Goal: Transaction & Acquisition: Purchase product/service

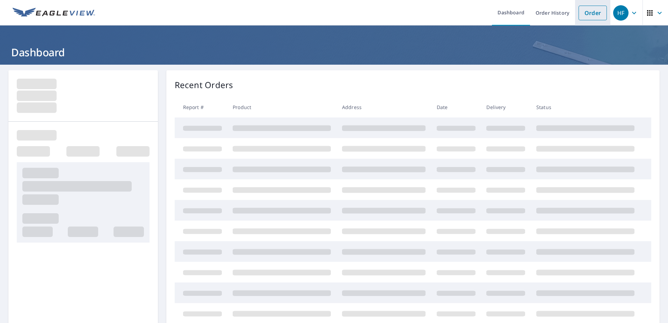
click at [580, 16] on link "Order" at bounding box center [593, 13] width 28 height 15
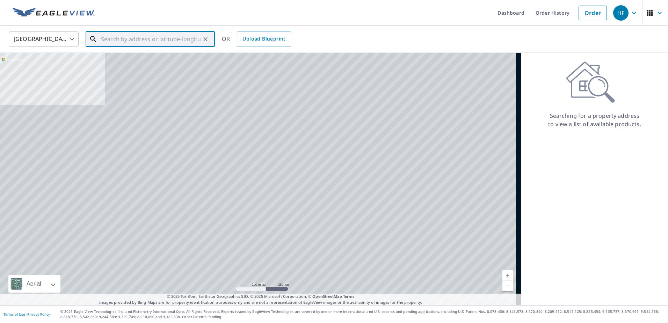
click at [118, 36] on input "text" at bounding box center [151, 39] width 100 height 20
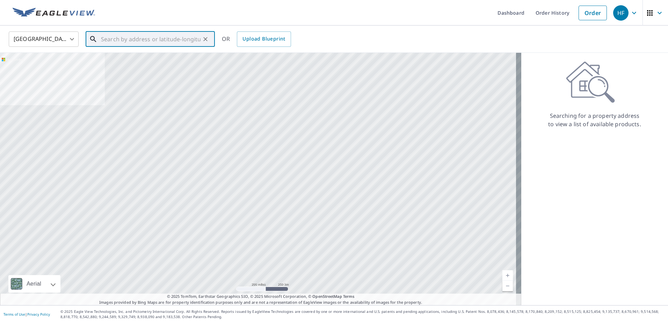
paste input "[STREET_ADDRESS]"
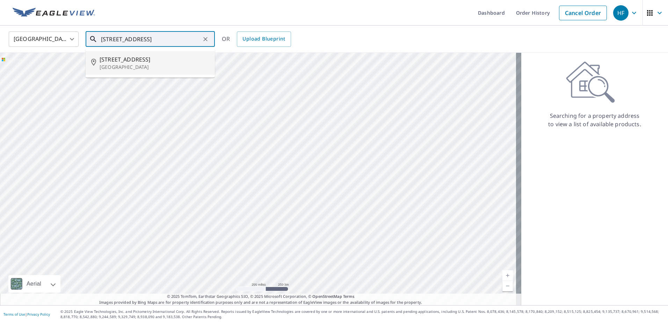
click at [132, 64] on p "[GEOGRAPHIC_DATA]" at bounding box center [155, 67] width 110 height 7
type input "[STREET_ADDRESS]"
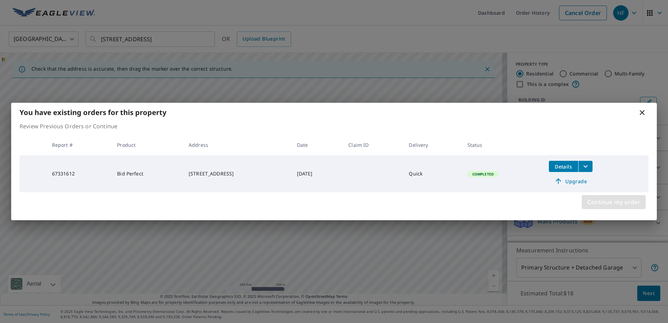
click at [621, 200] on span "Continue my order" at bounding box center [613, 202] width 53 height 10
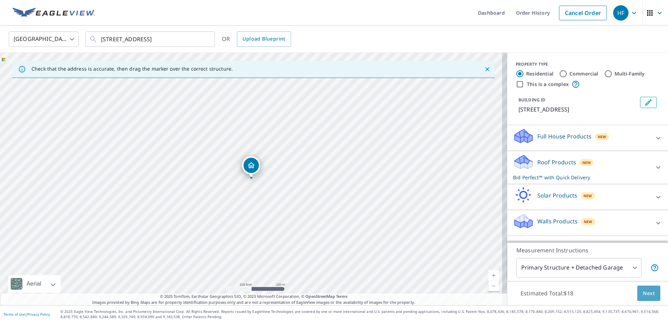
click at [647, 291] on span "Next" at bounding box center [649, 293] width 12 height 9
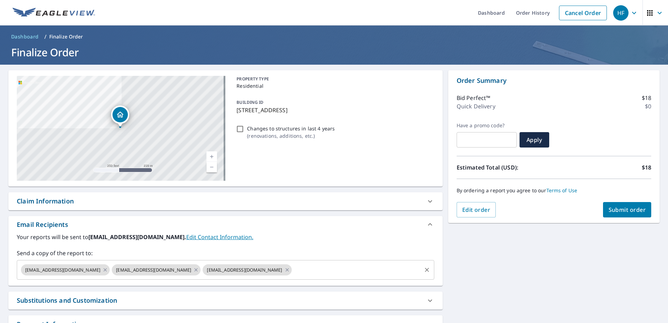
click at [311, 279] on div "[EMAIL_ADDRESS][DOMAIN_NAME] [EMAIL_ADDRESS][DOMAIN_NAME] [EMAIL_ADDRESS][DOMAI…" at bounding box center [226, 270] width 418 height 20
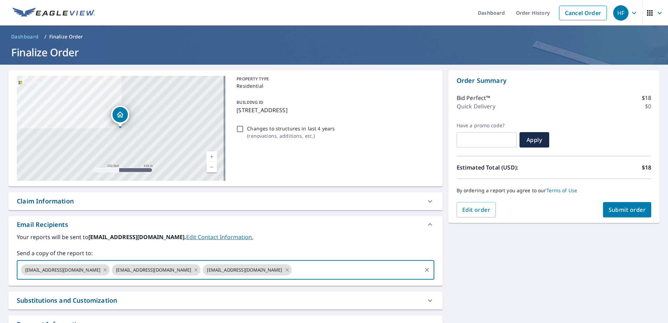
paste input "[EMAIL_ADDRESS][DOMAIN_NAME]"
type input "[EMAIL_ADDRESS][DOMAIN_NAME]"
click at [615, 208] on span "Submit order" at bounding box center [627, 210] width 37 height 8
checkbox input "true"
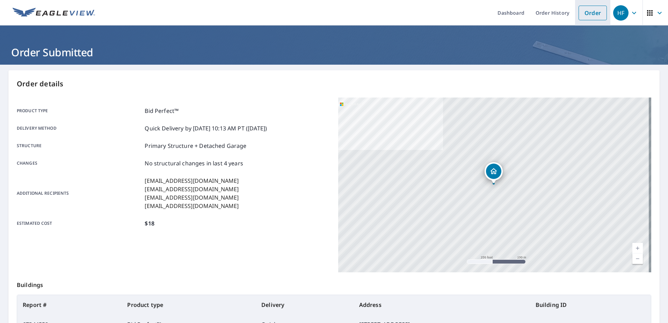
click at [579, 11] on link "Order" at bounding box center [593, 13] width 28 height 15
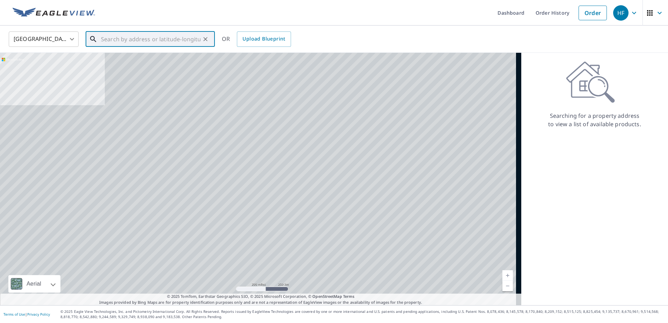
click at [115, 37] on input "text" at bounding box center [151, 39] width 100 height 20
paste input "1808 17th Ct N"
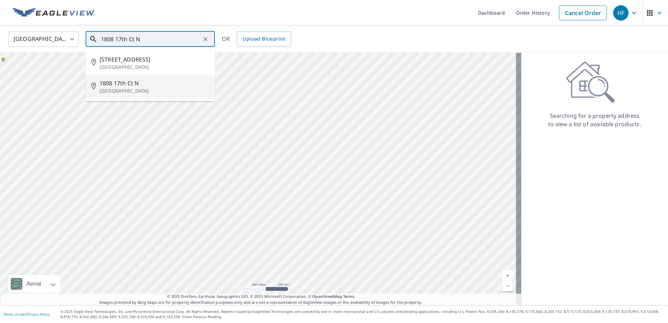
click at [139, 86] on span "1808 17th Ct N" at bounding box center [155, 83] width 110 height 8
type input "[STREET_ADDRESS]"
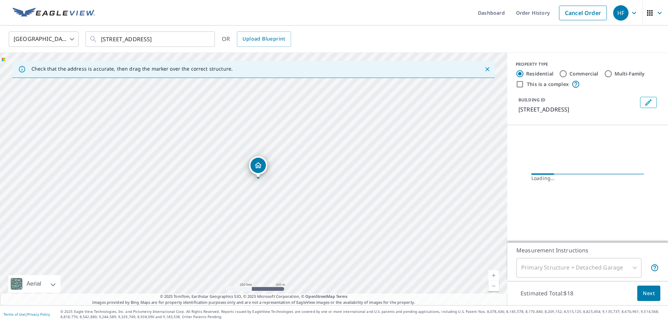
click at [648, 294] on span "Next" at bounding box center [649, 293] width 12 height 9
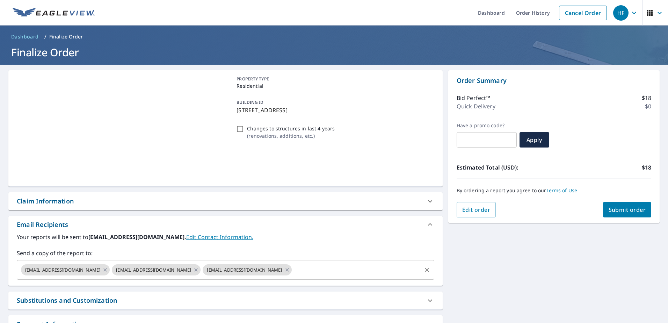
checkbox input "true"
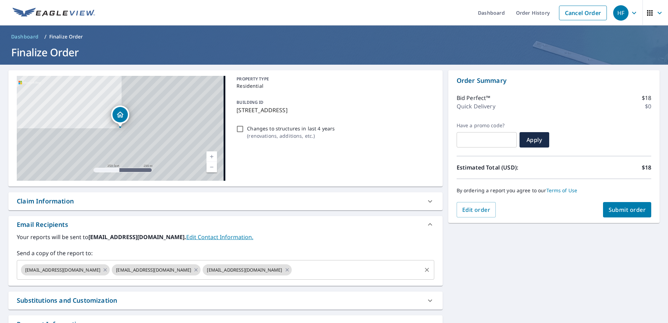
click at [316, 267] on input "text" at bounding box center [357, 269] width 128 height 13
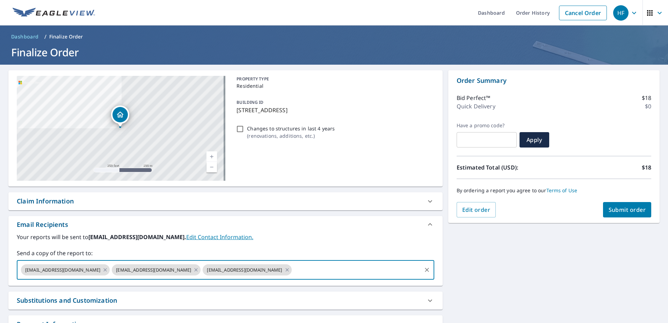
paste input "[EMAIL_ADDRESS][DOMAIN_NAME]"
type input "[EMAIL_ADDRESS][DOMAIN_NAME]"
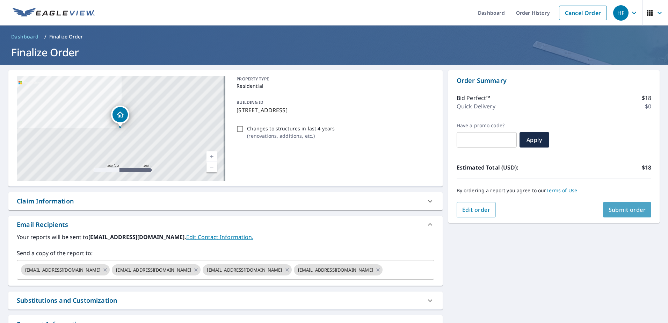
click at [616, 208] on span "Submit order" at bounding box center [627, 210] width 37 height 8
checkbox input "true"
